Goal: Task Accomplishment & Management: Manage account settings

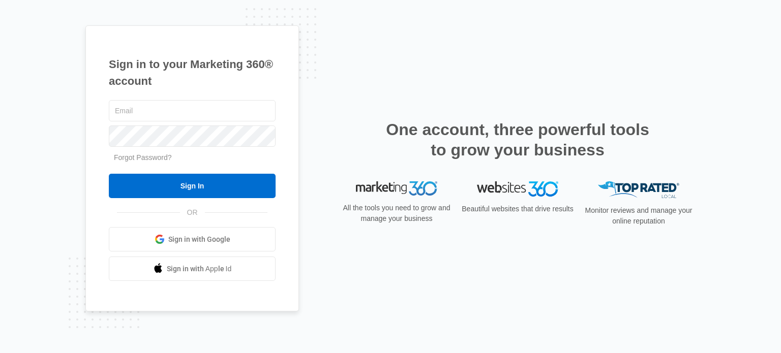
drag, startPoint x: 190, startPoint y: 66, endPoint x: 189, endPoint y: 82, distance: 15.8
click at [189, 82] on h1 "Sign in to your Marketing 360® account" at bounding box center [192, 73] width 167 height 34
copy h1 "Marketing 360® account"
click at [171, 113] on input "text" at bounding box center [192, 110] width 167 height 21
type input "[EMAIL_ADDRESS][DOMAIN_NAME]"
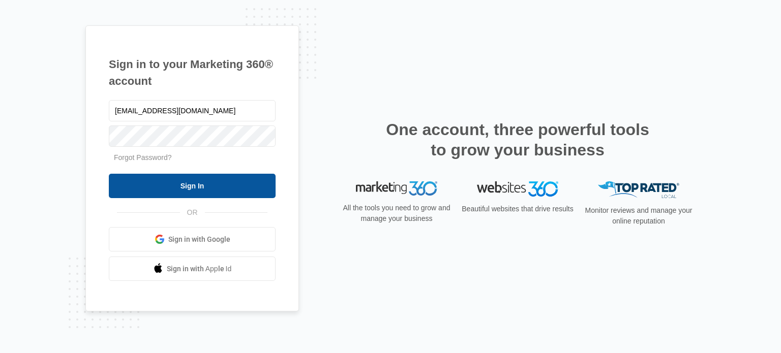
click at [189, 186] on input "Sign In" at bounding box center [192, 186] width 167 height 24
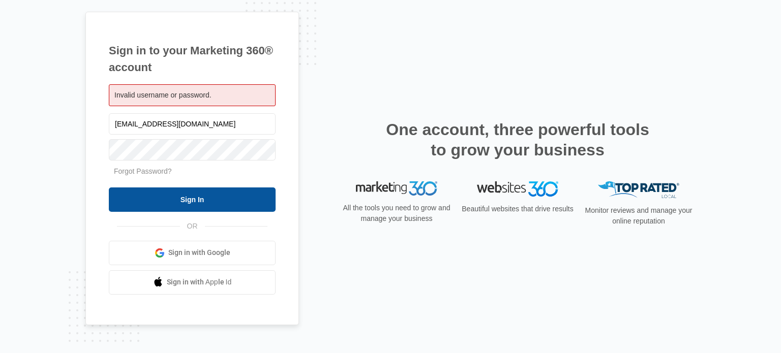
click at [194, 198] on input "Sign In" at bounding box center [192, 200] width 167 height 24
click at [181, 198] on input "Sign In" at bounding box center [192, 200] width 167 height 24
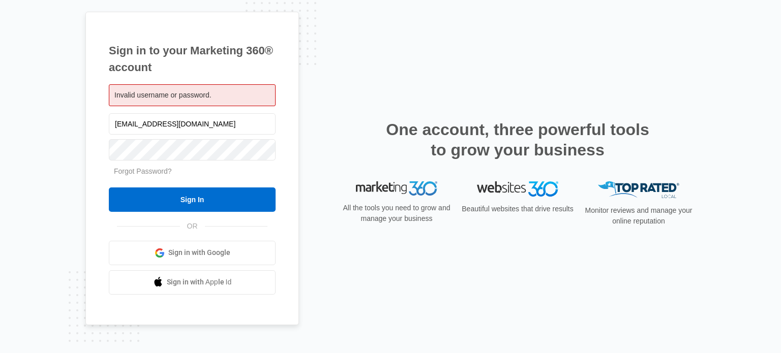
click at [205, 252] on span "Sign in with Google" at bounding box center [199, 253] width 62 height 11
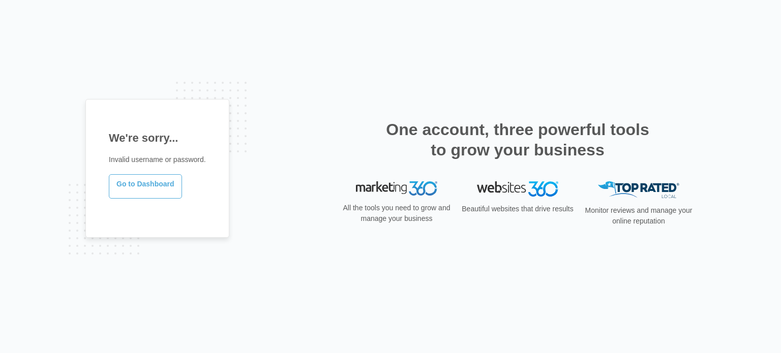
click at [142, 187] on link "Go to Dashboard" at bounding box center [145, 186] width 73 height 24
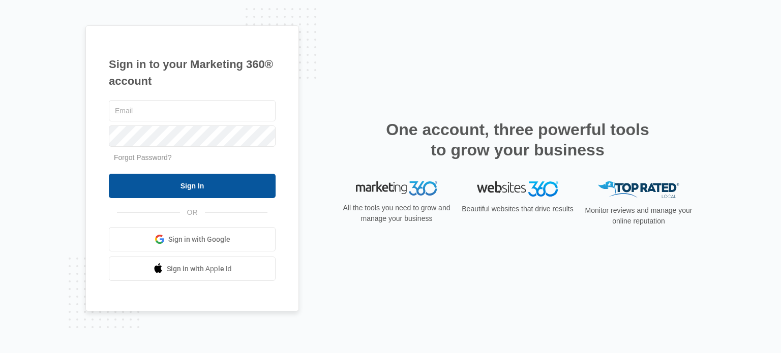
click at [195, 187] on input "Sign In" at bounding box center [192, 186] width 167 height 24
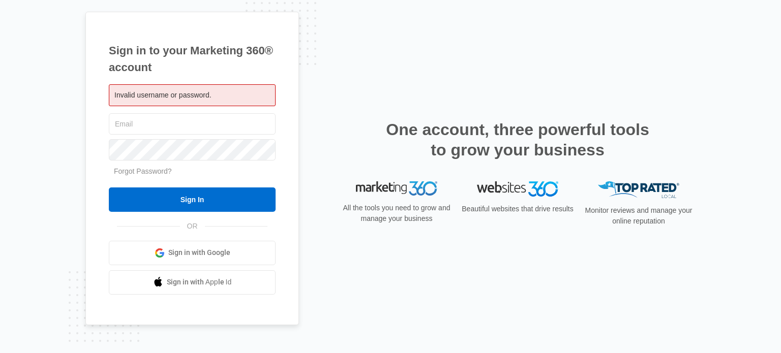
click at [207, 258] on span "Sign in with Google" at bounding box center [199, 253] width 62 height 11
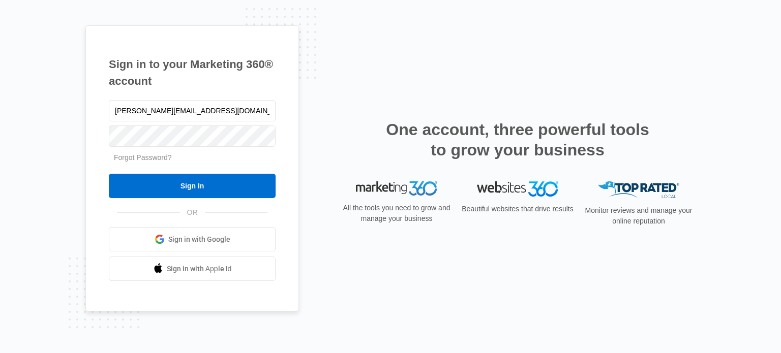
type input "[PERSON_NAME][EMAIL_ADDRESS][DOMAIN_NAME]"
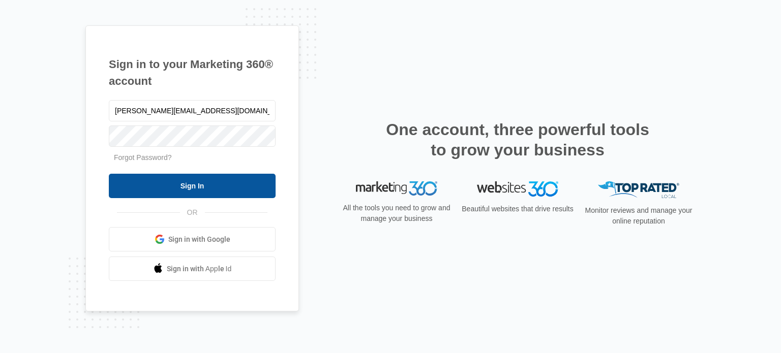
click at [191, 186] on input "Sign In" at bounding box center [192, 186] width 167 height 24
